Goal: Information Seeking & Learning: Learn about a topic

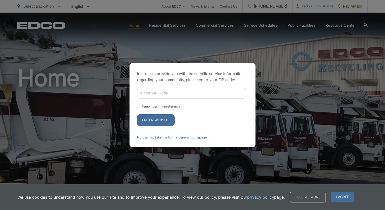
click at [170, 92] on input "Enter ZIP Code" at bounding box center [191, 93] width 109 height 11
type input "92029"
click at [147, 122] on button "Enter Website" at bounding box center [156, 120] width 38 height 12
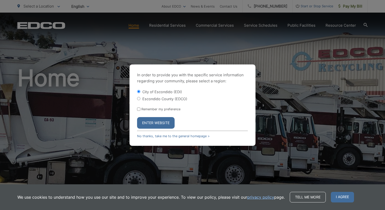
click at [151, 121] on button "Enter Website" at bounding box center [156, 123] width 38 height 12
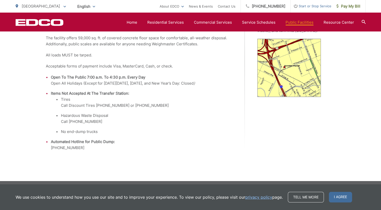
scroll to position [182, 0]
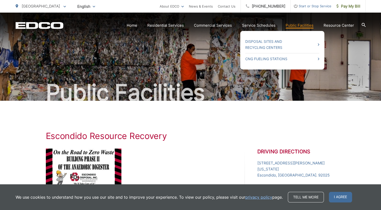
click at [296, 26] on link "Public Facilities" at bounding box center [300, 25] width 28 height 6
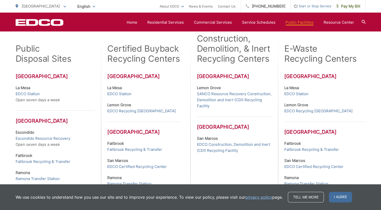
scroll to position [143, 0]
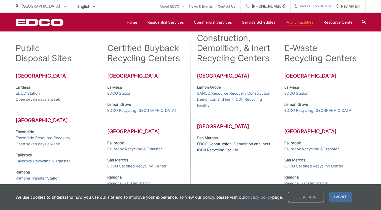
click at [212, 144] on link "EDCO Construction, Demolition and Inert (CDI) Recycling Facility" at bounding box center [234, 147] width 75 height 12
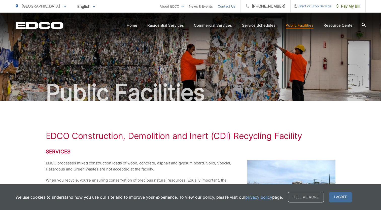
click at [236, 6] on link "Contact Us" at bounding box center [227, 6] width 18 height 6
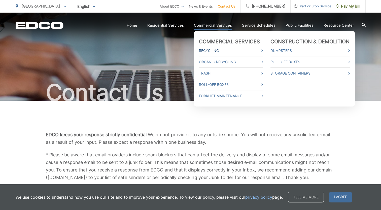
click at [208, 50] on link "Recycling" at bounding box center [231, 51] width 64 height 6
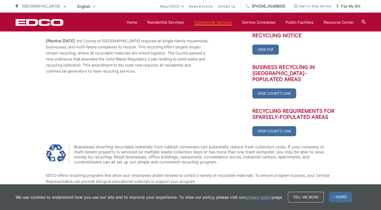
scroll to position [125, 0]
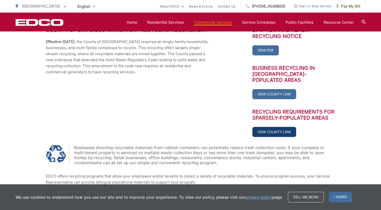
click at [267, 128] on link "View County Link" at bounding box center [275, 132] width 44 height 10
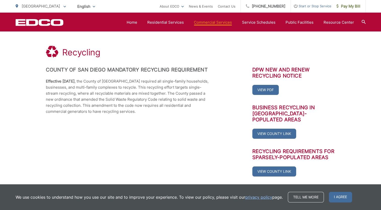
scroll to position [77, 0]
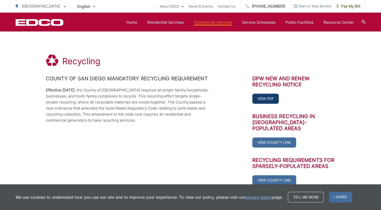
click at [270, 100] on link "View PDF" at bounding box center [266, 99] width 26 height 10
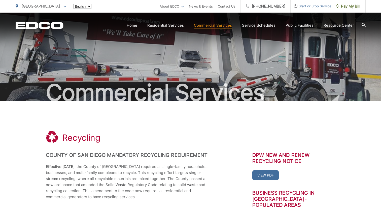
scroll to position [77, 0]
